Goal: Task Accomplishment & Management: Complete application form

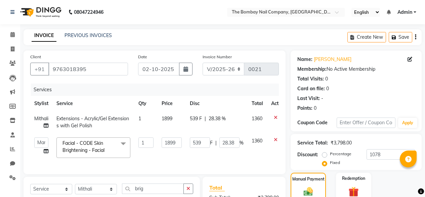
select select "9028"
select select "92475"
select select "service"
select select "92473"
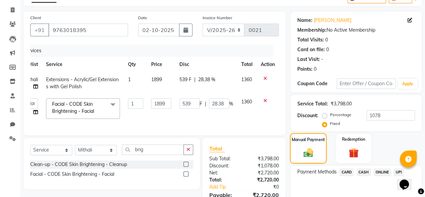
scroll to position [55, 0]
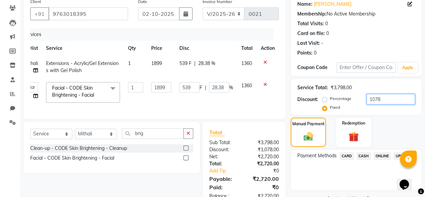
click at [384, 102] on input "1078" at bounding box center [391, 99] width 48 height 10
type input "53.5"
type input "2.82"
type input "107"
type input "539.5"
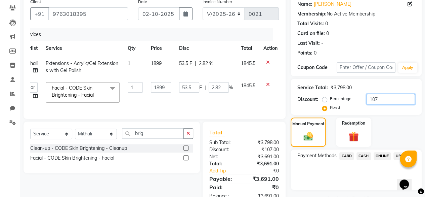
type input "28.41"
type input "1079"
click at [394, 89] on div "Service Total: ₹3,798.00" at bounding box center [356, 87] width 118 height 7
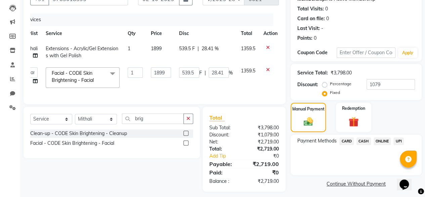
scroll to position [70, 0]
click at [401, 140] on span "UPI" at bounding box center [398, 141] width 10 height 8
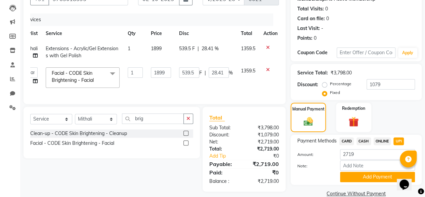
scroll to position [81, 0]
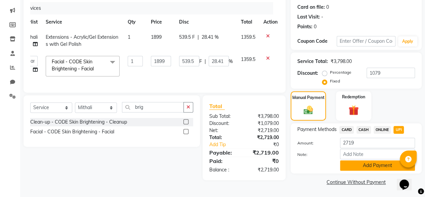
click at [377, 168] on button "Add Payment" at bounding box center [377, 165] width 75 height 10
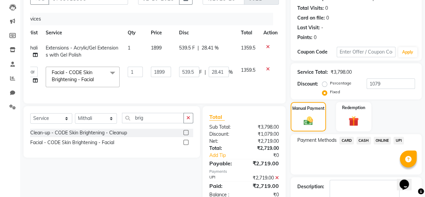
scroll to position [99, 0]
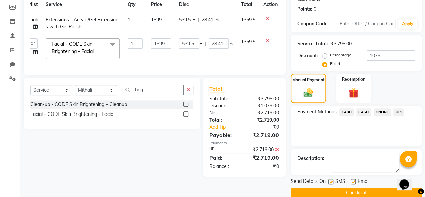
click at [400, 112] on span "UPI" at bounding box center [398, 112] width 10 height 8
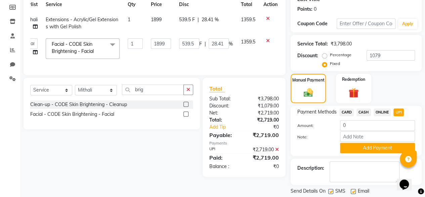
scroll to position [119, 0]
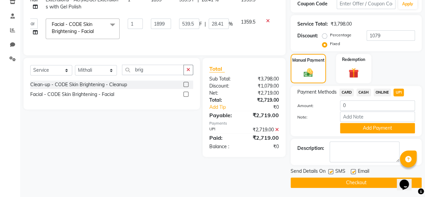
click at [345, 180] on button "Checkout" at bounding box center [356, 182] width 131 height 10
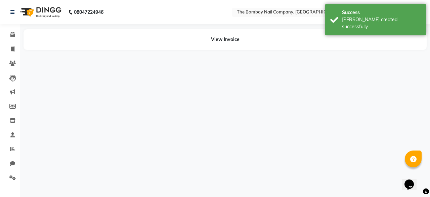
select select "92473"
select select "92475"
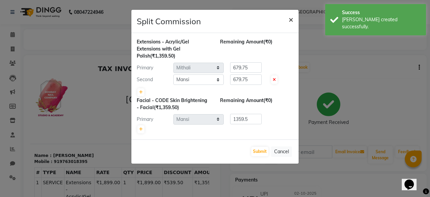
click at [290, 17] on span "×" at bounding box center [291, 19] width 5 height 10
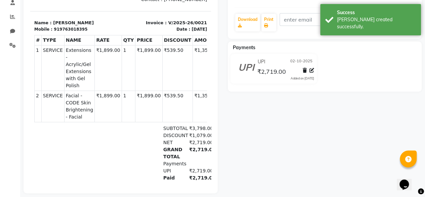
scroll to position [132, 0]
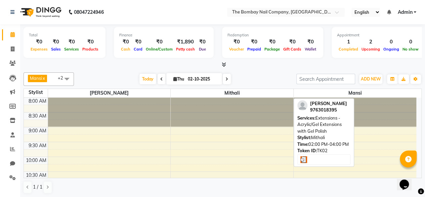
scroll to position [178, 0]
